Goal: Find specific page/section: Find specific page/section

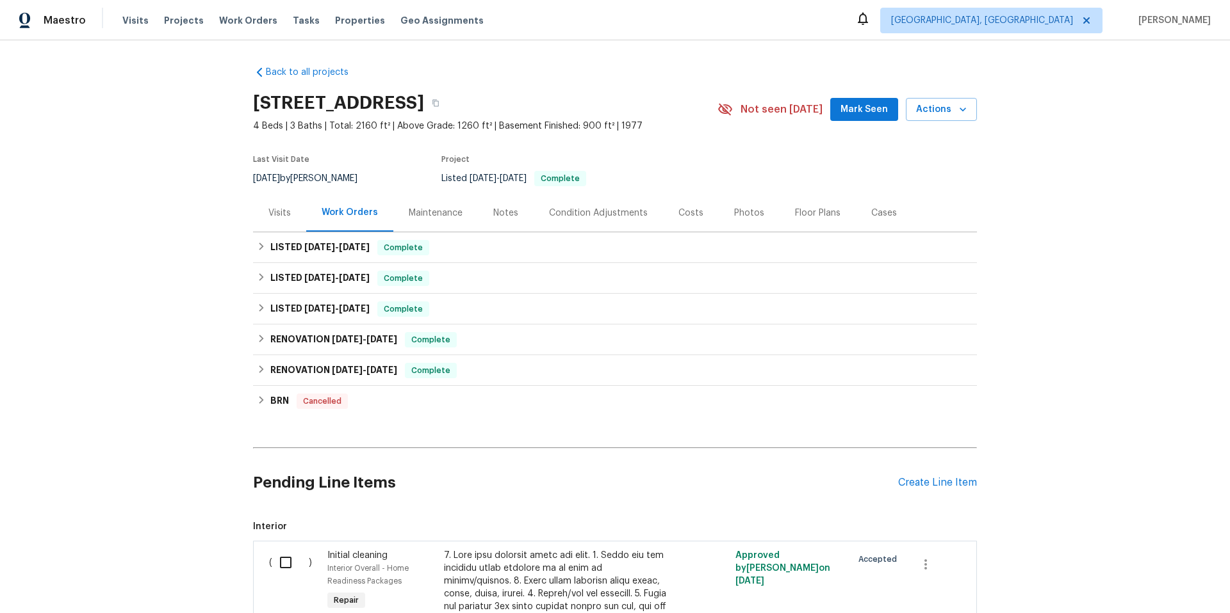
click at [268, 209] on div "Visits" at bounding box center [279, 213] width 22 height 13
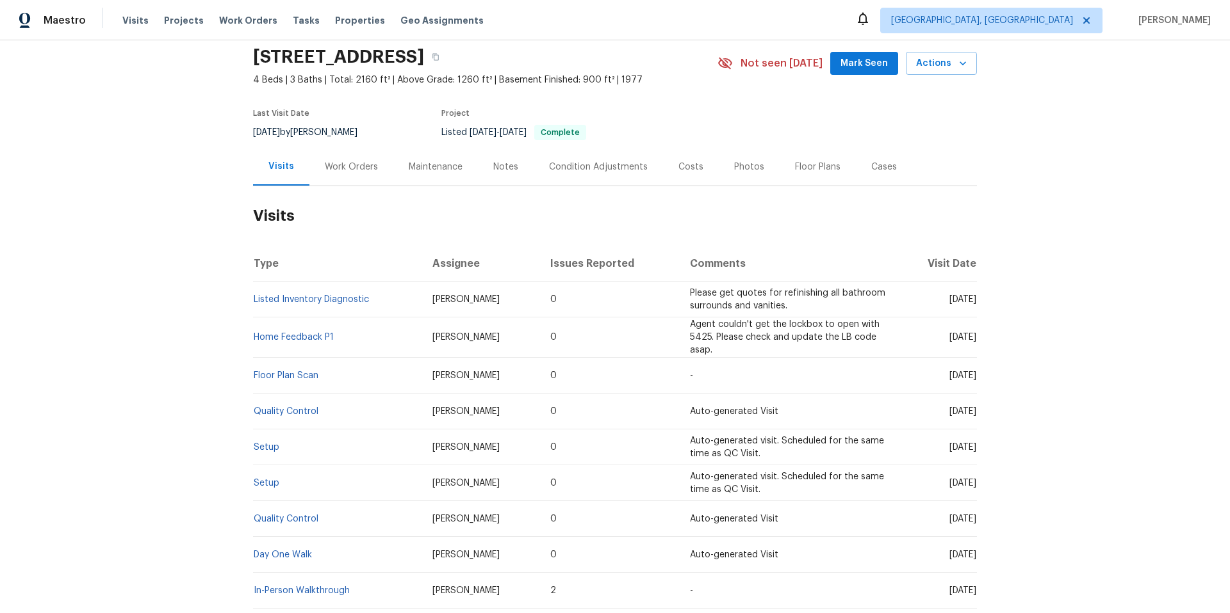
scroll to position [138, 0]
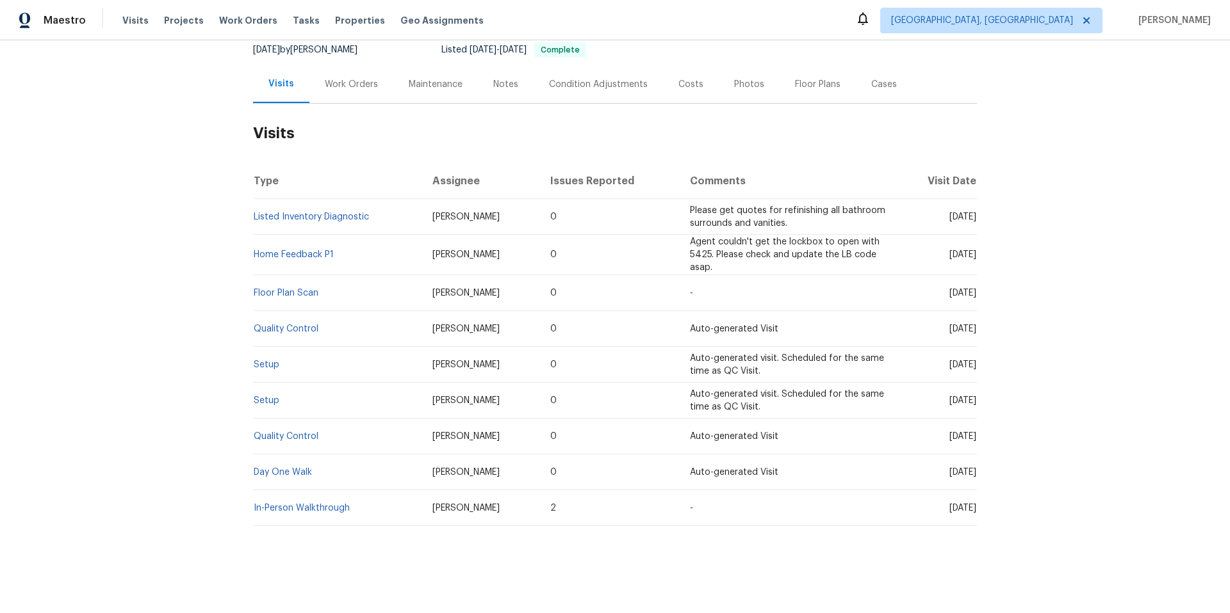
click at [325, 504] on td "In-Person Walkthrough" at bounding box center [337, 509] width 169 height 36
click at [324, 504] on link "In-Person Walkthrough" at bounding box center [302, 508] width 96 height 9
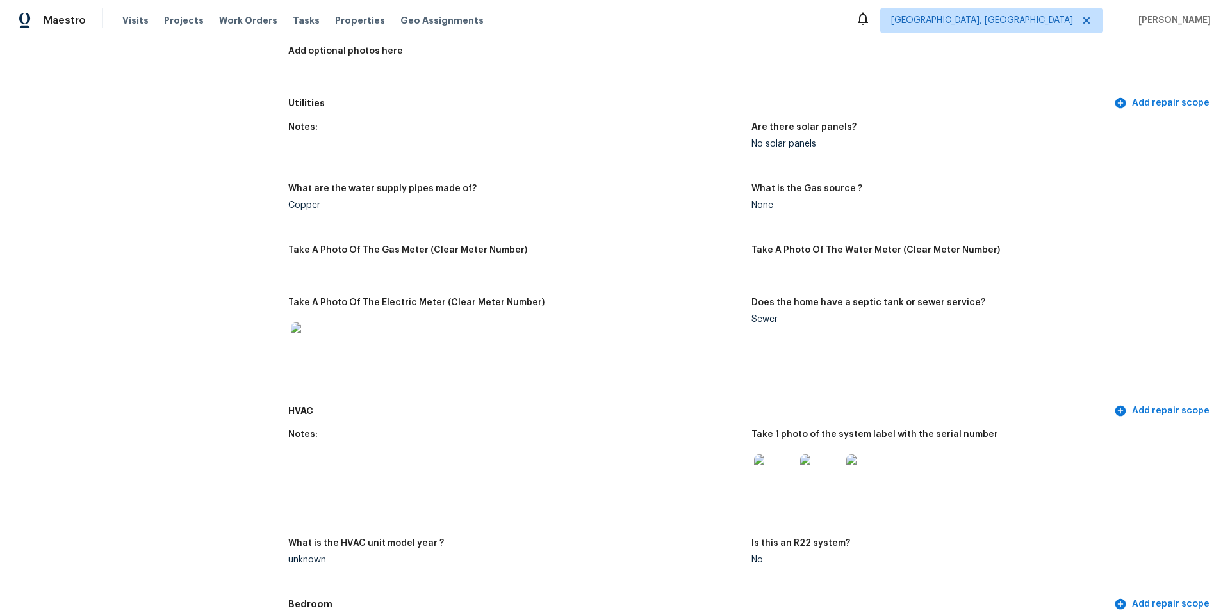
scroll to position [795, 0]
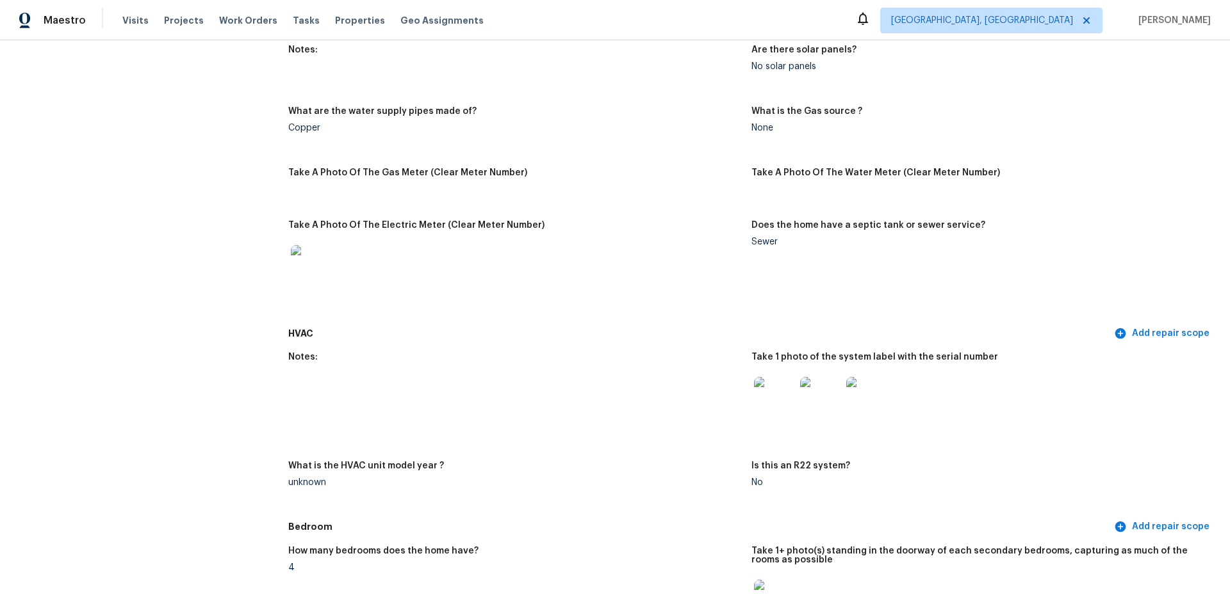
click at [801, 391] on img at bounding box center [820, 397] width 41 height 41
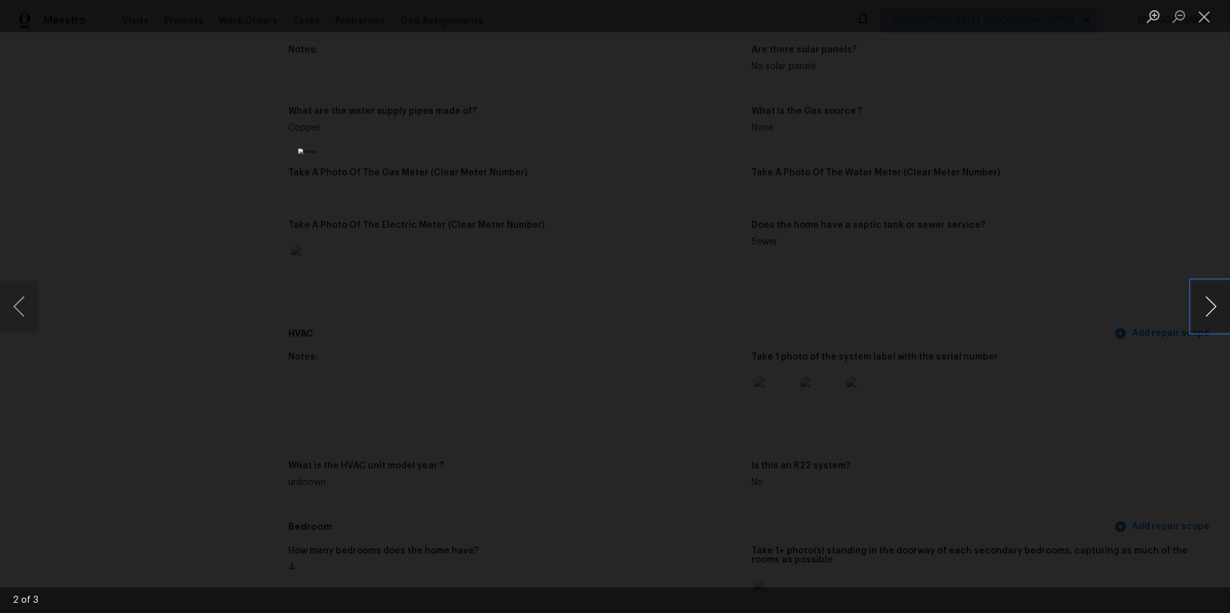
click at [1209, 299] on button "Next image" at bounding box center [1210, 306] width 38 height 51
click at [1041, 278] on div "Lightbox" at bounding box center [615, 306] width 1230 height 613
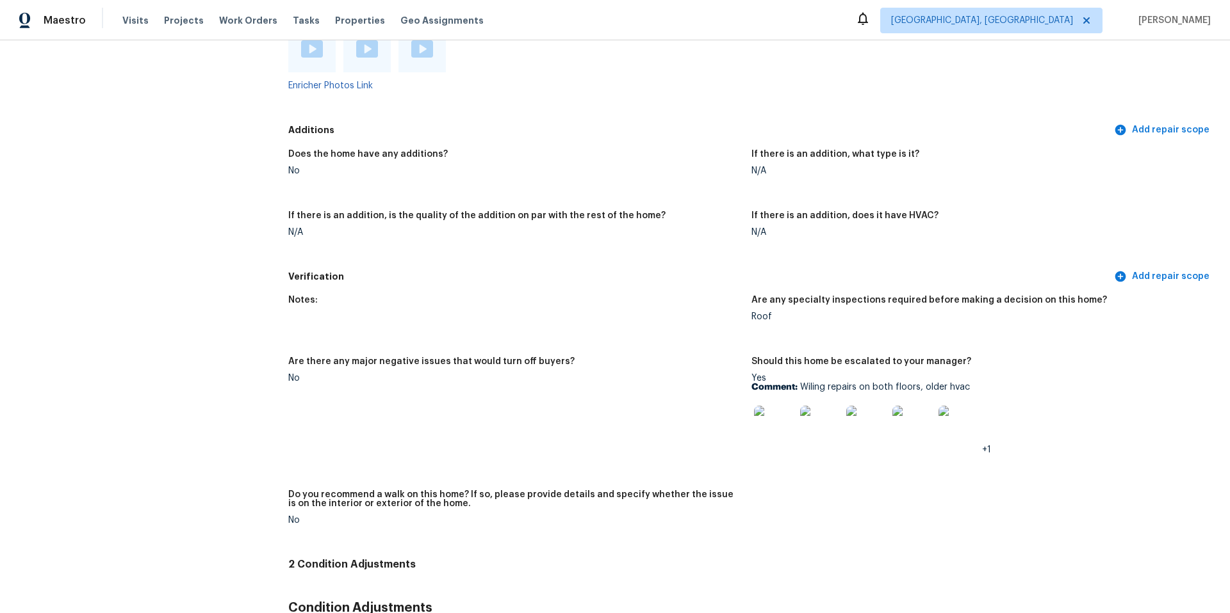
scroll to position [2775, 0]
